Goal: Task Accomplishment & Management: Manage account settings

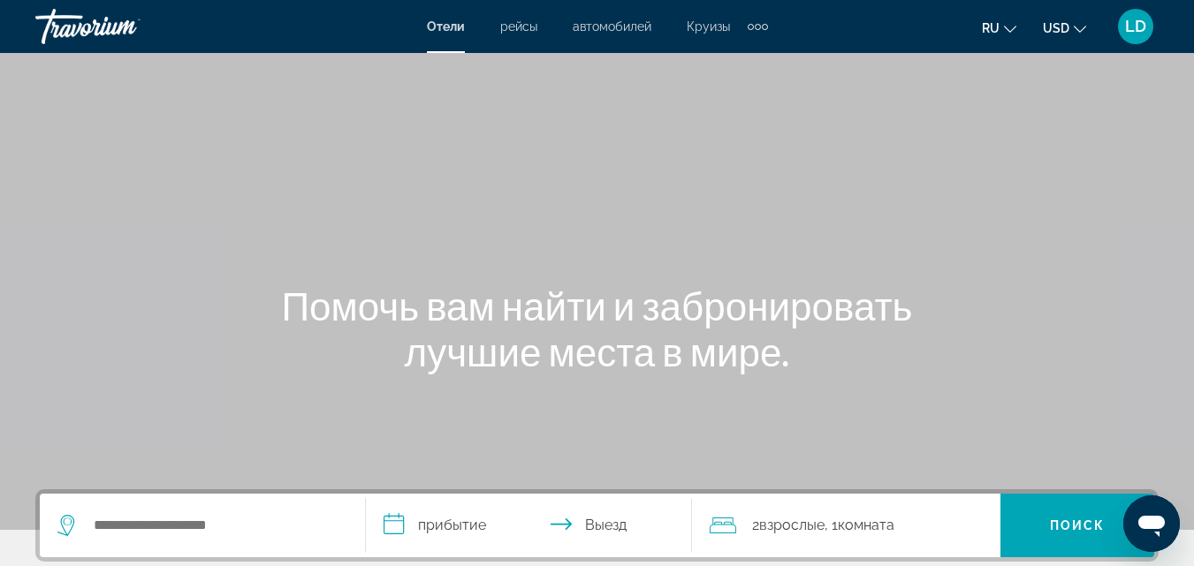
click at [1142, 27] on span "LD" at bounding box center [1135, 27] width 21 height 18
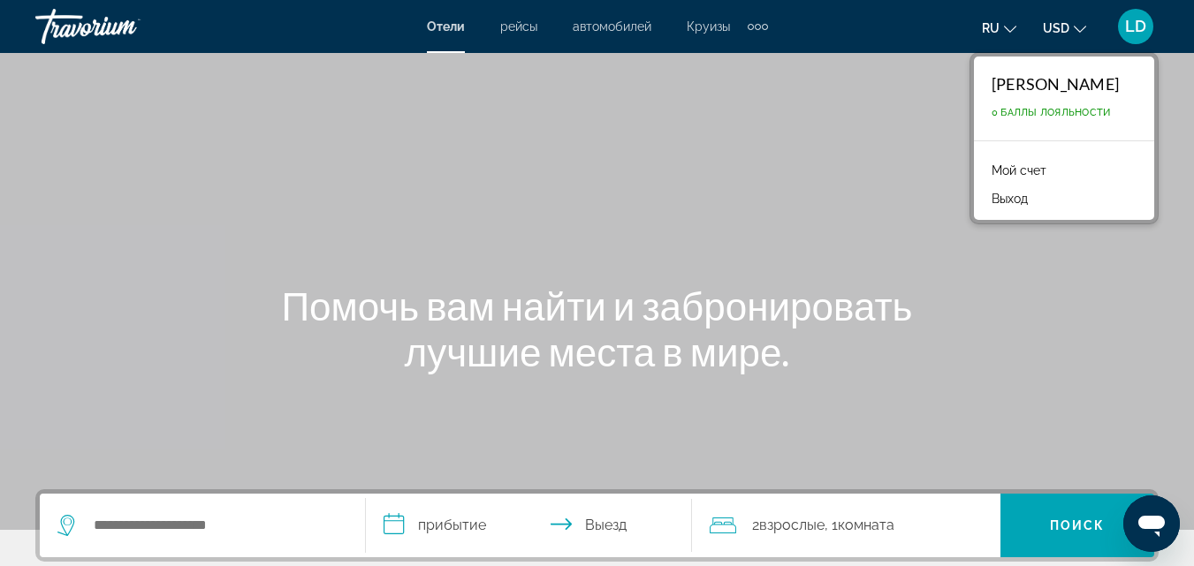
click at [1041, 166] on link "Мой счет" at bounding box center [1018, 170] width 72 height 23
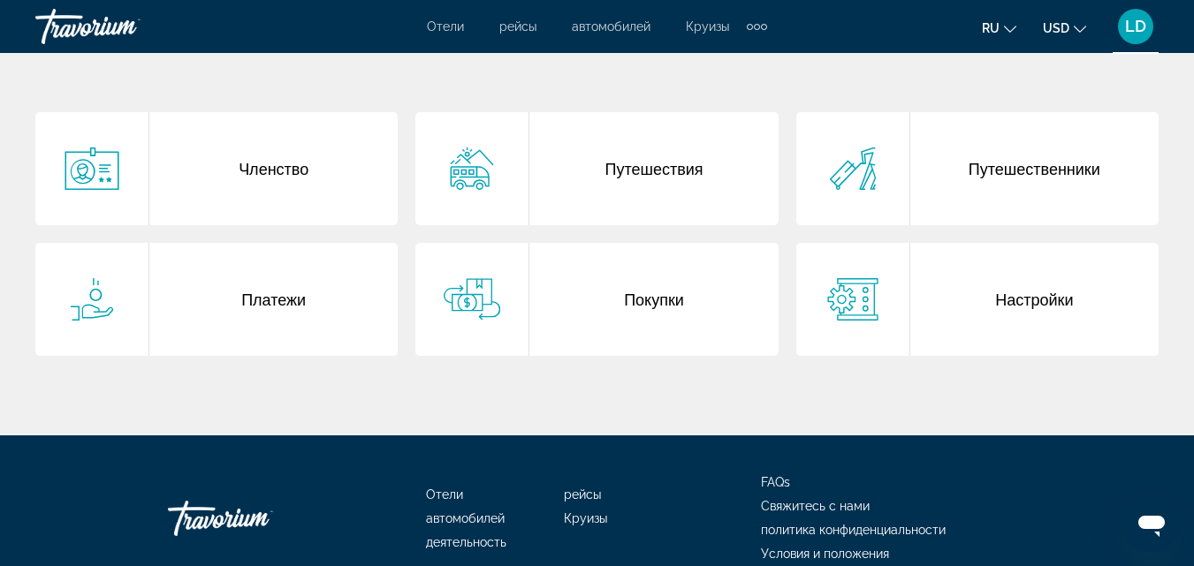
scroll to position [353, 0]
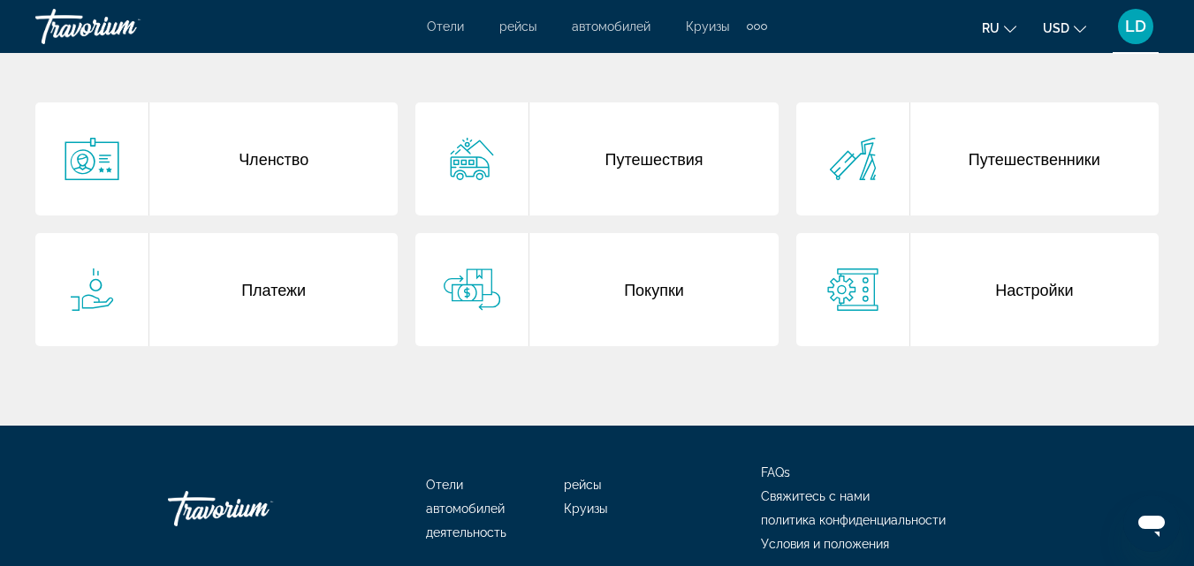
click at [648, 277] on div "Покупки" at bounding box center [653, 289] width 248 height 113
